Goal: Task Accomplishment & Management: Manage account settings

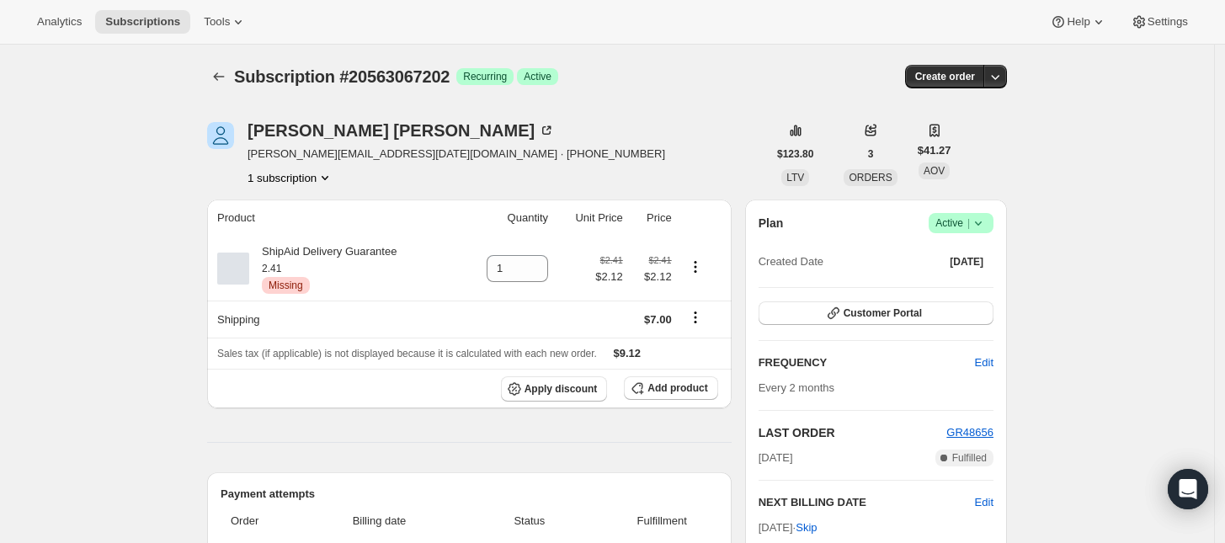
click at [964, 224] on span "Active |" at bounding box center [961, 223] width 51 height 17
click at [960, 280] on span "Cancel subscription" at bounding box center [967, 285] width 95 height 13
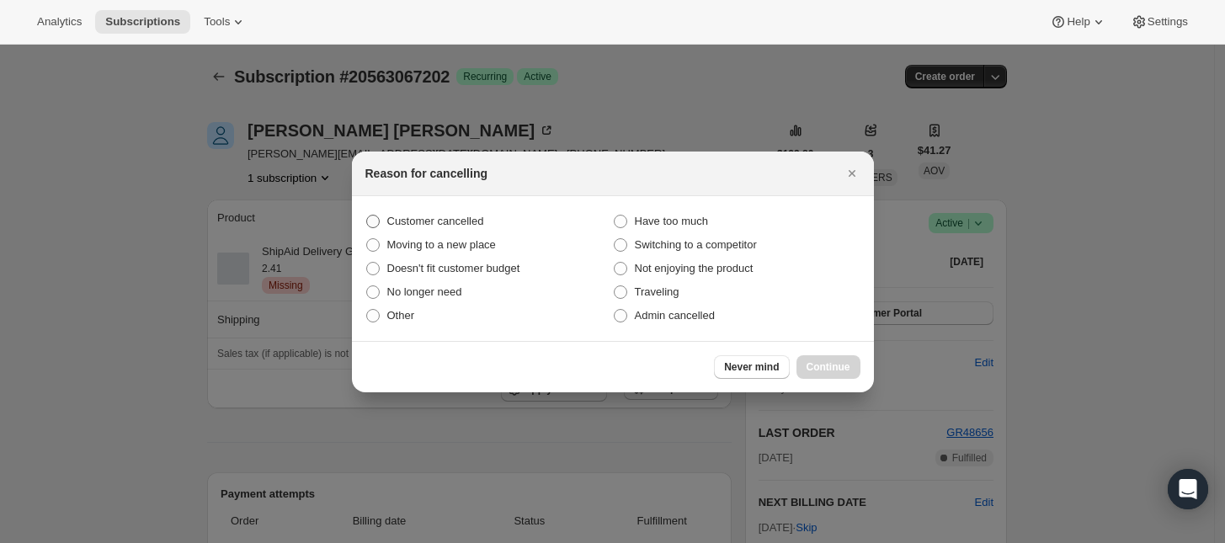
click at [360, 217] on section "Customer cancelled Have too much Moving to a new place Switching to a competito…" at bounding box center [613, 268] width 522 height 145
click at [394, 224] on span "Customer cancelled" at bounding box center [435, 221] width 97 height 13
click at [367, 216] on input "Customer cancelled" at bounding box center [366, 215] width 1 height 1
radio input "true"
click at [824, 365] on span "Continue" at bounding box center [829, 366] width 44 height 13
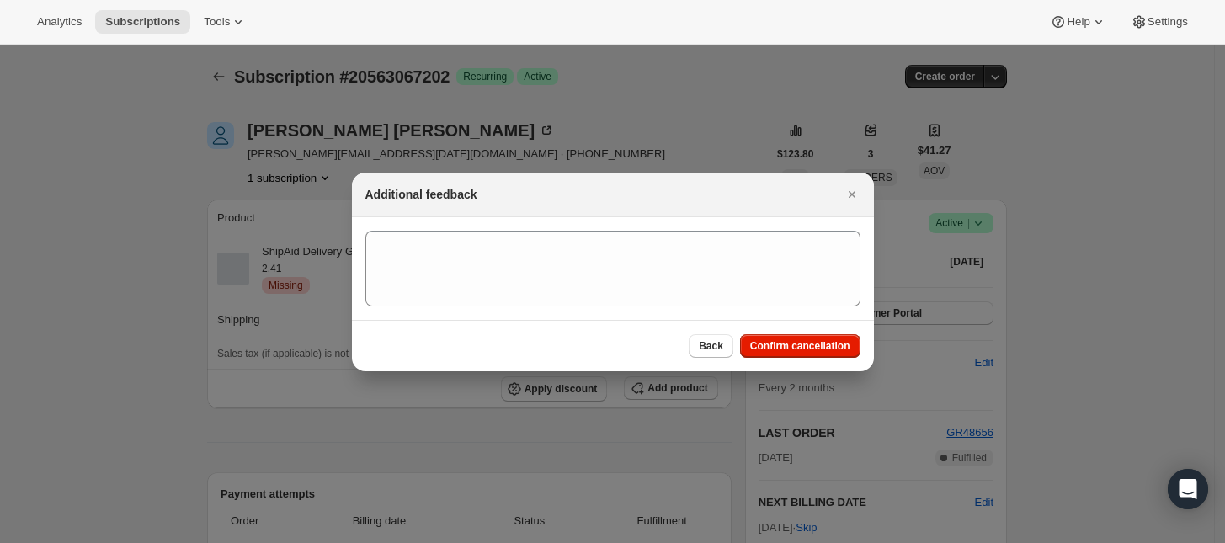
click at [817, 329] on div "Back Confirm cancellation" at bounding box center [613, 345] width 522 height 51
click at [817, 344] on span "Confirm cancellation" at bounding box center [800, 345] width 100 height 13
